Goal: Task Accomplishment & Management: Use online tool/utility

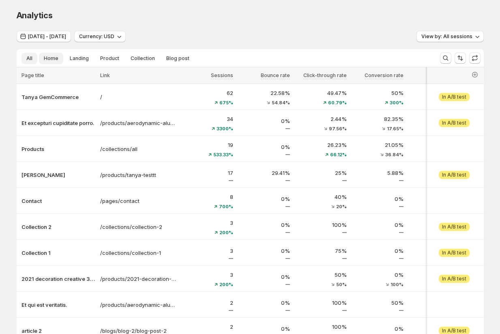
click at [49, 58] on span "Home" at bounding box center [51, 58] width 15 height 6
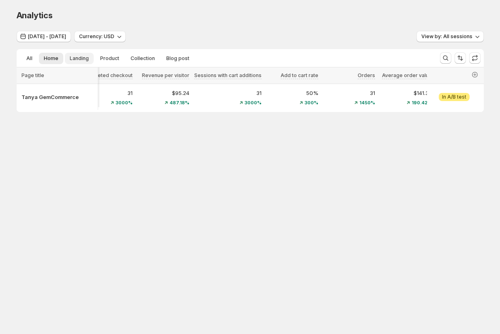
click at [78, 57] on span "Landing" at bounding box center [79, 58] width 19 height 6
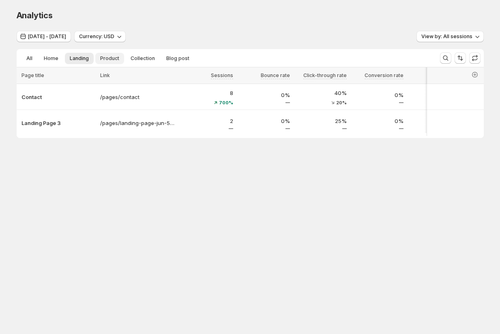
click at [105, 55] on span "Product" at bounding box center [109, 58] width 19 height 6
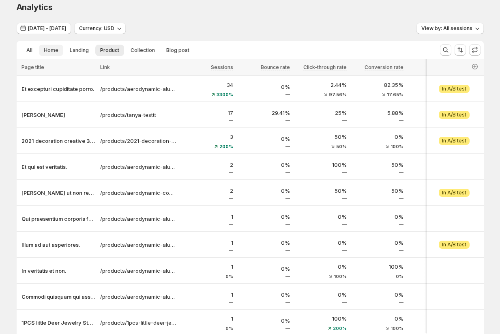
click at [51, 50] on span "Home" at bounding box center [51, 50] width 15 height 6
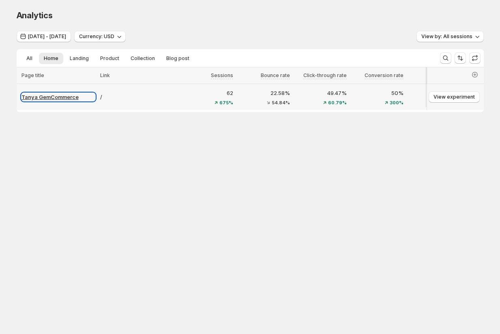
click at [48, 94] on p "Tanya GemCommerce" at bounding box center [58, 97] width 74 height 8
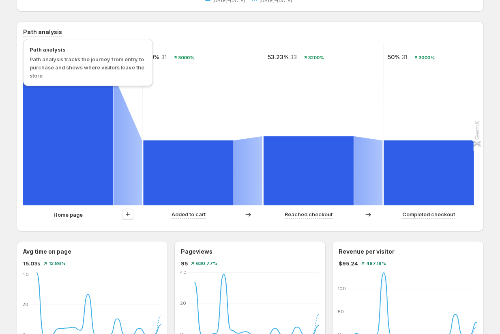
scroll to position [188, 0]
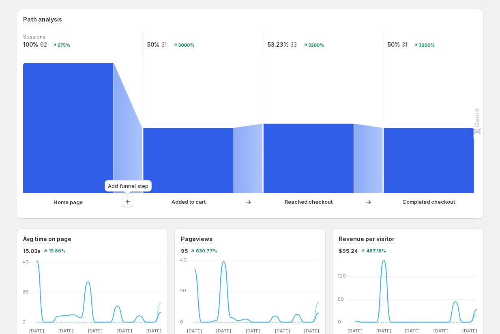
click at [127, 201] on icon "button" at bounding box center [128, 201] width 8 height 8
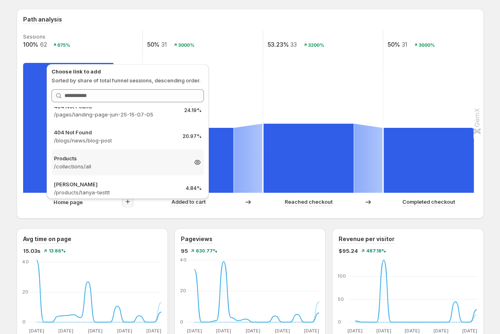
scroll to position [0, 0]
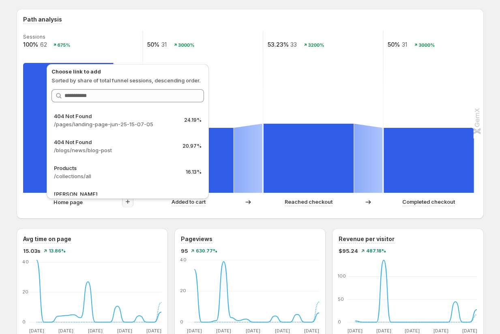
click at [4, 217] on div "[PERSON_NAME] GemCommerce. This page is ready [PERSON_NAME] GemCommerce Create …" at bounding box center [250, 319] width 500 height 1015
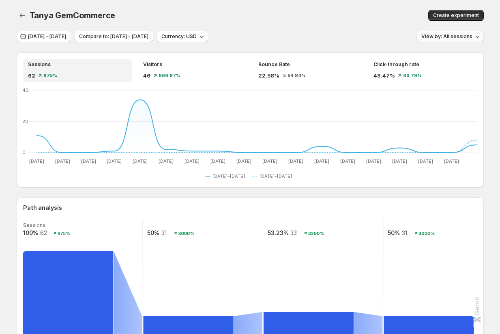
click at [432, 36] on span "View by: All sessions" at bounding box center [446, 36] width 51 height 6
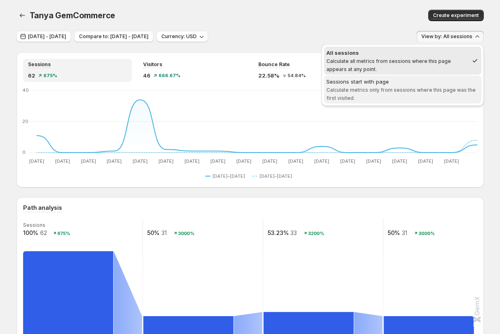
click at [405, 88] on span "Calculate metrics only from sessions where this page was the first visited." at bounding box center [400, 94] width 149 height 14
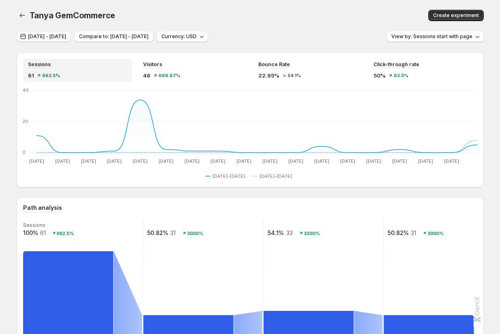
click at [68, 33] on button "[DATE] - [DATE]" at bounding box center [44, 36] width 54 height 11
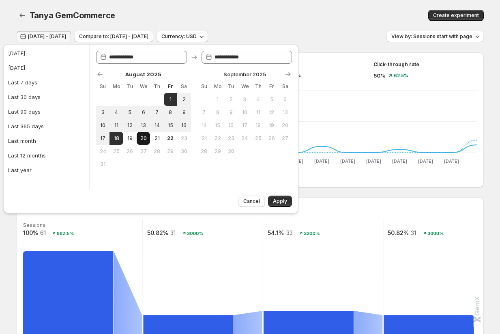
click at [145, 140] on span "20" at bounding box center [143, 138] width 7 height 6
type input "**********"
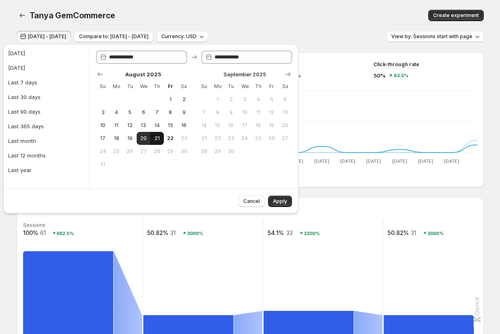
click at [162, 137] on button "21" at bounding box center [156, 138] width 13 height 13
type input "**********"
click at [129, 140] on span "19" at bounding box center [129, 138] width 7 height 6
type input "**********"
click at [140, 138] on span "20" at bounding box center [143, 138] width 7 height 6
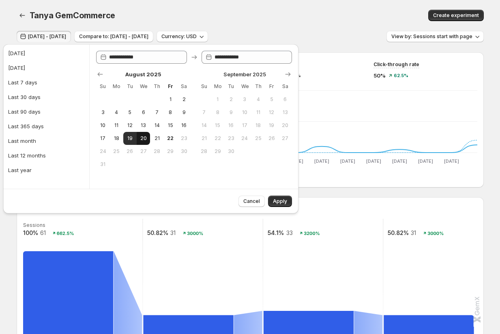
type input "**********"
click at [156, 137] on span "21" at bounding box center [156, 138] width 7 height 6
type input "**********"
click at [147, 137] on span "20" at bounding box center [143, 138] width 7 height 6
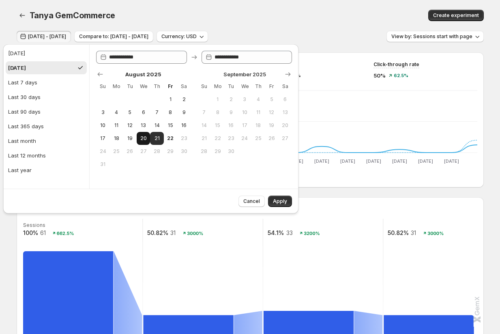
type input "**********"
click at [276, 201] on span "Apply" at bounding box center [280, 201] width 14 height 6
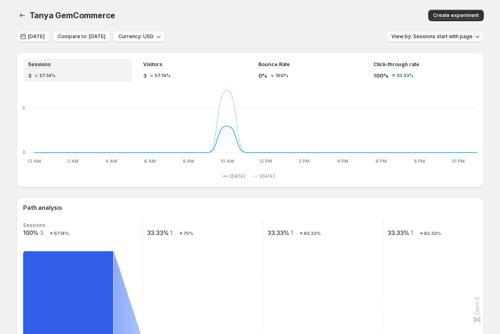
click at [411, 37] on span "View by: Sessions start with page" at bounding box center [431, 36] width 81 height 6
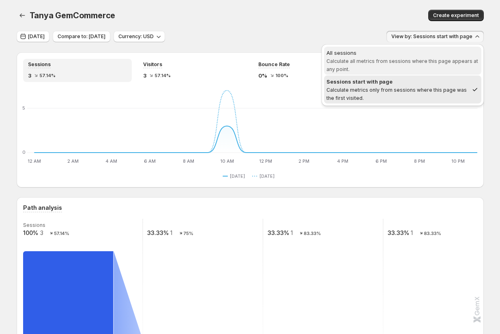
click at [371, 60] on span "Calculate all metrics from sessions where this page appears at any point." at bounding box center [402, 65] width 152 height 14
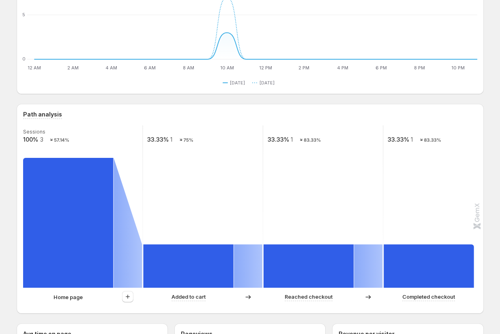
scroll to position [161, 0]
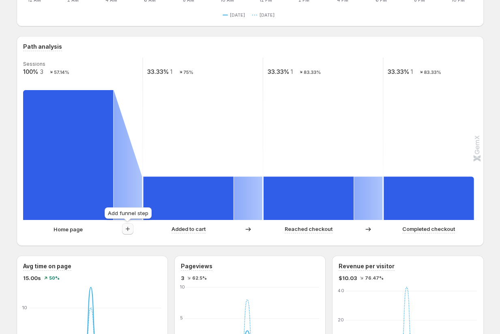
click at [126, 228] on icon "button" at bounding box center [128, 229] width 8 height 8
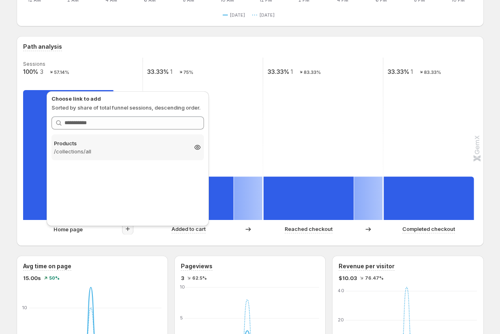
click at [107, 144] on p "Products" at bounding box center [120, 143] width 133 height 8
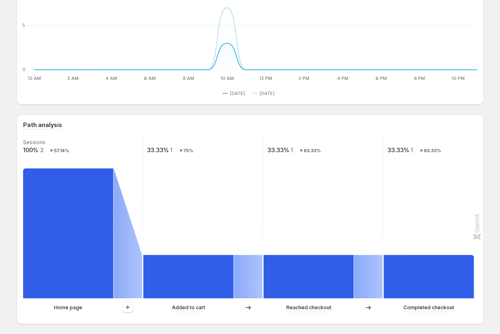
scroll to position [84, 0]
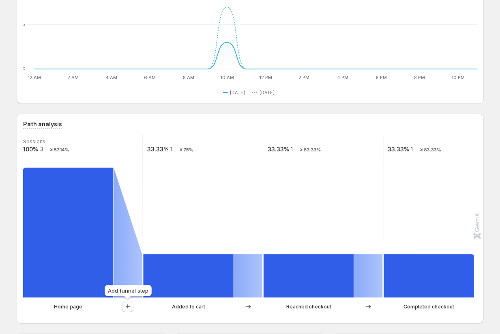
click at [126, 304] on icon "button" at bounding box center [128, 306] width 8 height 8
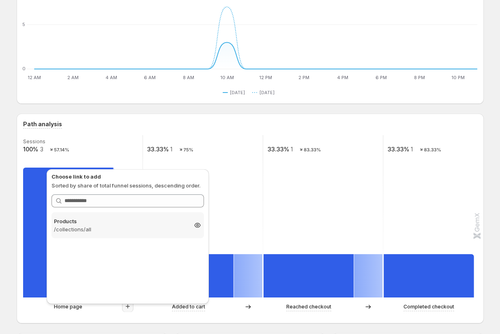
click at [121, 226] on p "/collections/all" at bounding box center [120, 229] width 133 height 8
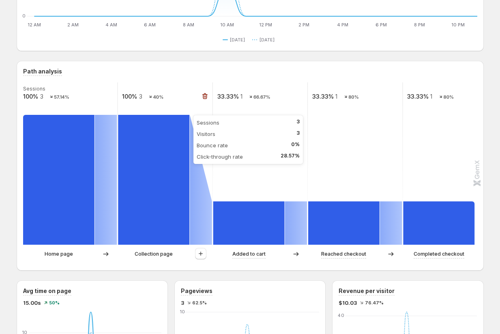
scroll to position [149, 0]
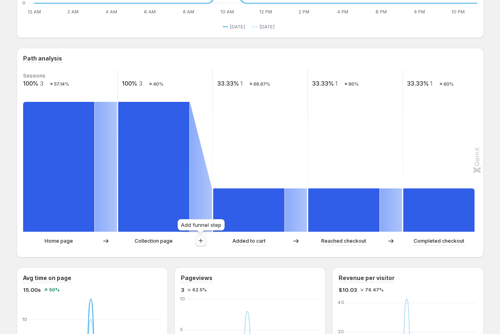
click at [199, 241] on icon "button" at bounding box center [201, 240] width 8 height 8
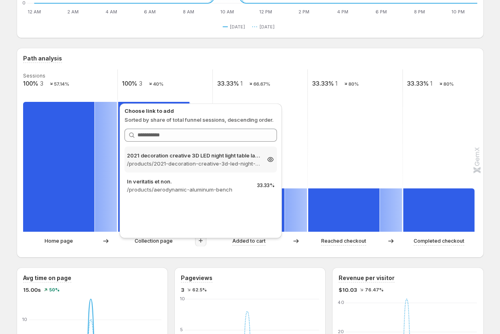
click at [198, 161] on p "/products/2021-decoration-creative-3d-led-night-light-table-lamp-children-bedro…" at bounding box center [193, 163] width 133 height 8
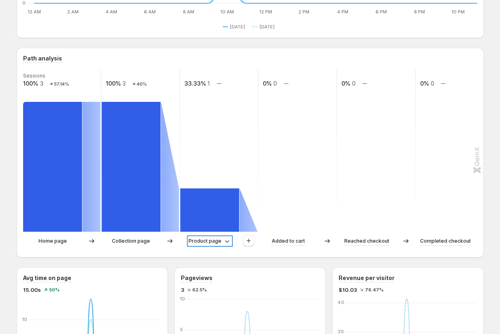
click at [213, 242] on p "Product page" at bounding box center [204, 241] width 33 height 8
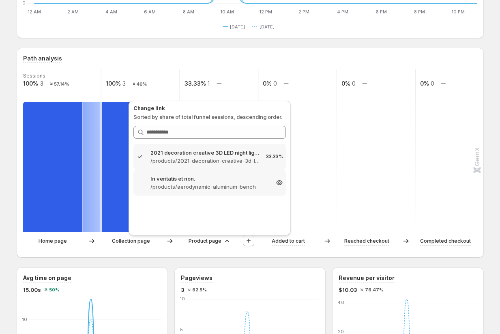
click at [196, 183] on p "/products/aerodynamic-aluminum-bench" at bounding box center [209, 186] width 118 height 8
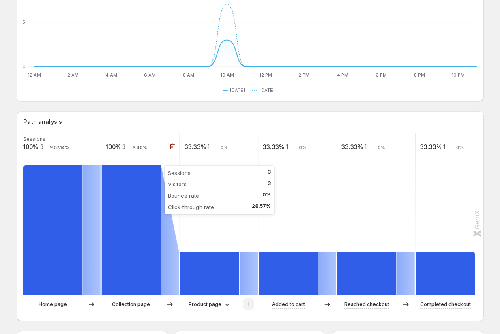
scroll to position [0, 0]
